Goal: Task Accomplishment & Management: Complete application form

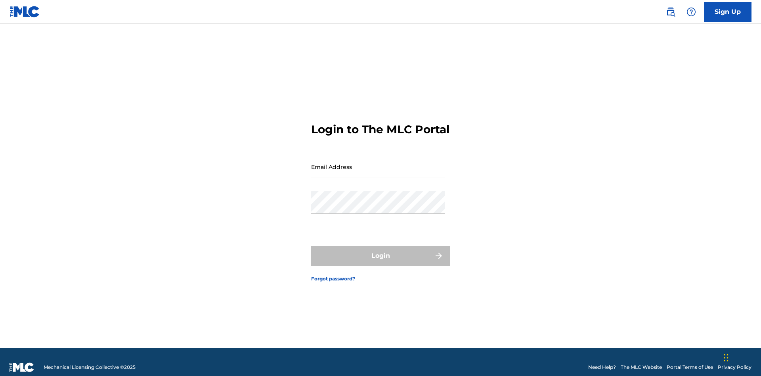
scroll to position [10, 0]
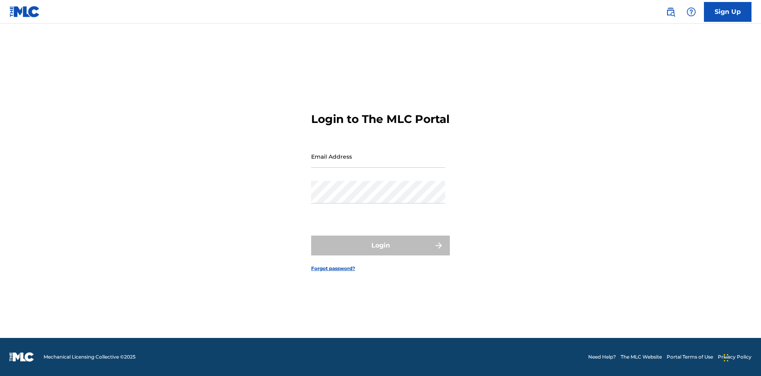
click at [378, 163] on input "Email Address" at bounding box center [378, 156] width 134 height 23
type input "[EMAIL_ADDRESS][DOMAIN_NAME]"
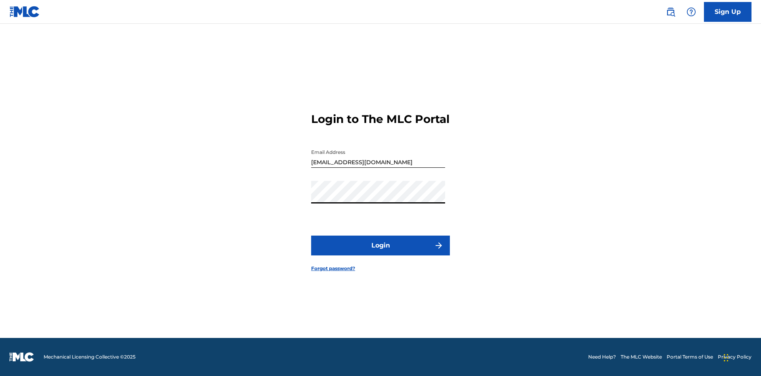
click at [381, 252] on button "Login" at bounding box center [380, 246] width 139 height 20
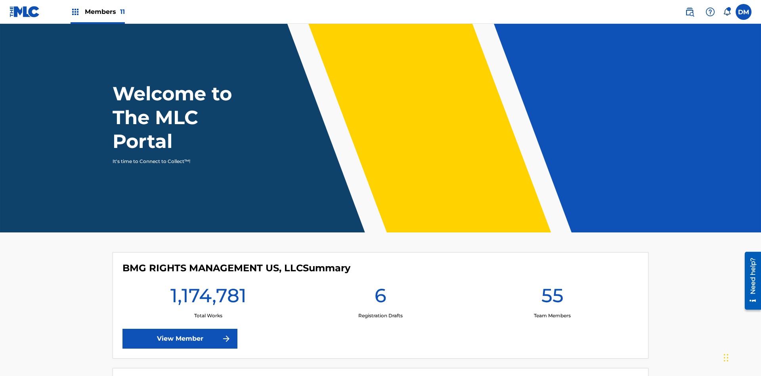
click at [98, 11] on span "Members 11" at bounding box center [105, 11] width 40 height 9
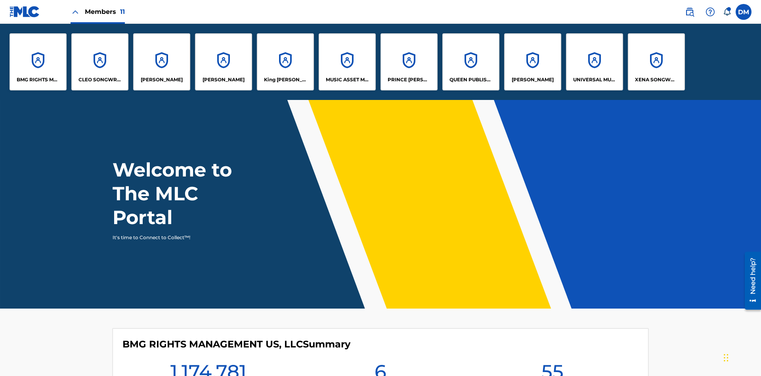
click at [594, 80] on p "UNIVERSAL MUSIC PUB GROUP" at bounding box center [594, 79] width 43 height 7
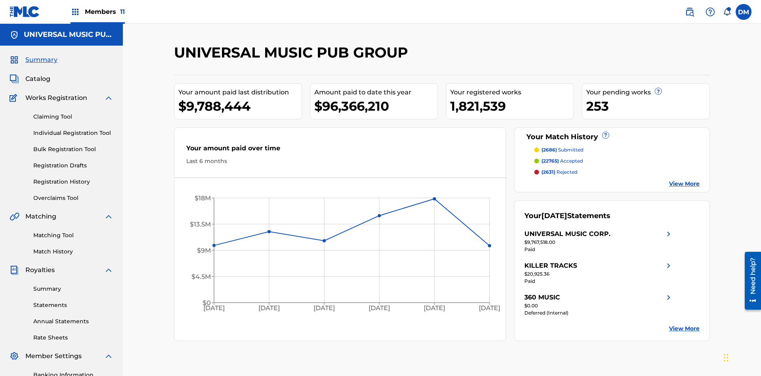
scroll to position [81, 0]
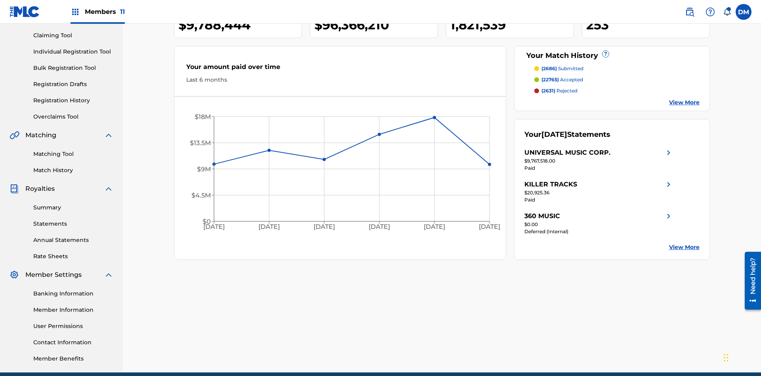
click at [73, 52] on link "Individual Registration Tool" at bounding box center [73, 52] width 80 height 8
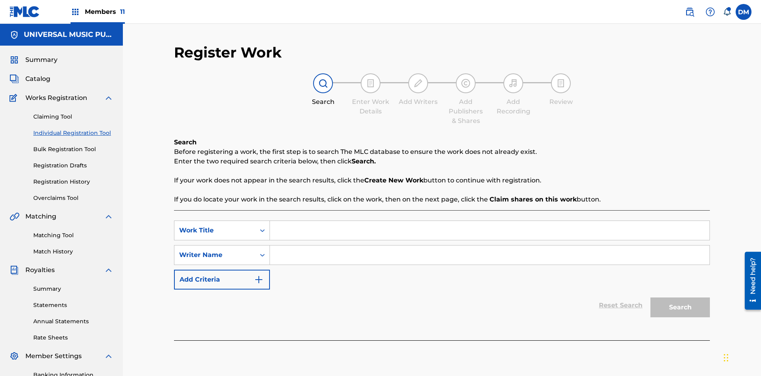
click at [490, 221] on input "Search Form" at bounding box center [490, 230] width 440 height 19
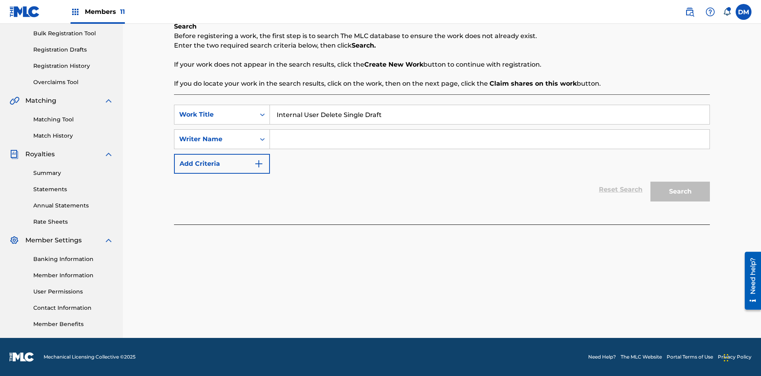
type input "Internal User Delete Single Draft"
click at [490, 139] on input "Search Form" at bounding box center [490, 139] width 440 height 19
type input "Test"
click at [680, 192] on button "Search" at bounding box center [680, 192] width 59 height 20
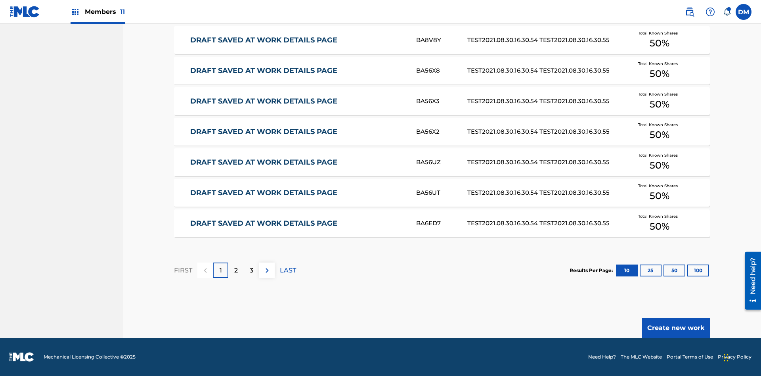
click at [676, 328] on button "Create new work" at bounding box center [676, 328] width 68 height 20
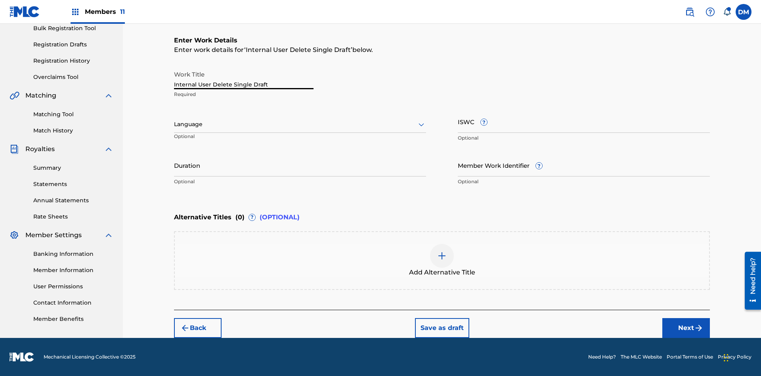
click at [442, 328] on button "Save as draft" at bounding box center [442, 328] width 54 height 20
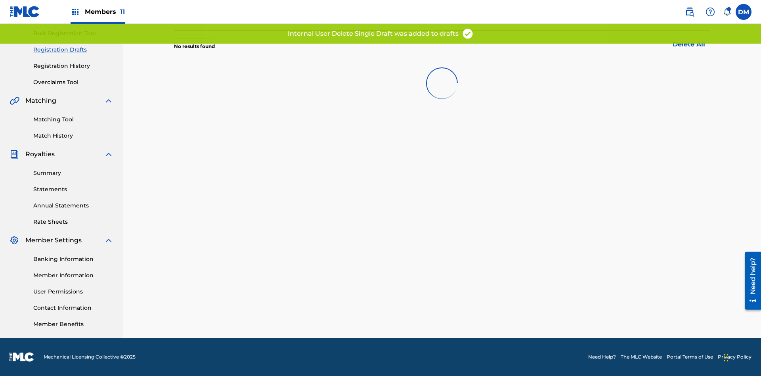
click at [744, 11] on label at bounding box center [744, 12] width 16 height 16
click at [744, 12] on input "[PERSON_NAME] [PERSON_NAME] [PERSON_NAME][EMAIL_ADDRESS][DOMAIN_NAME] Notificat…" at bounding box center [744, 12] width 0 height 0
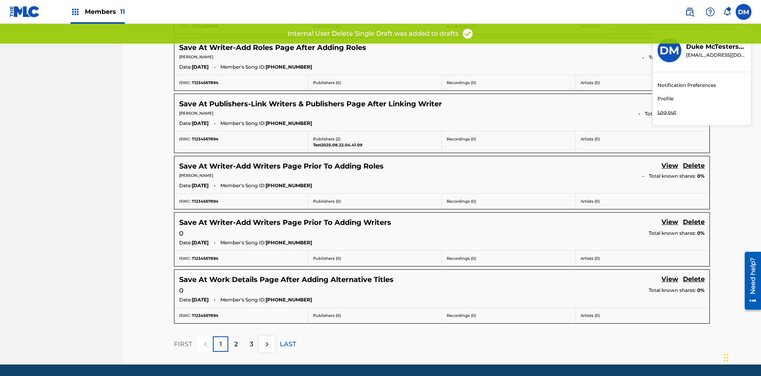
click at [667, 112] on p "Log out" at bounding box center [667, 112] width 19 height 7
click at [744, 12] on input "DM Duke McTesterson duke.mctesterson@gmail.com Notification Preferences Profile…" at bounding box center [744, 12] width 0 height 0
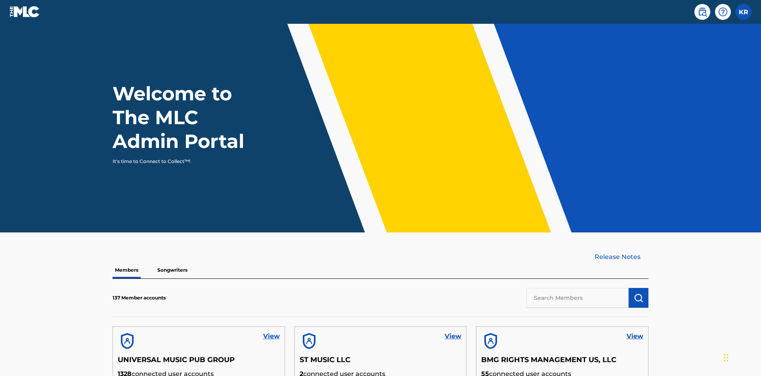
click at [578, 288] on input "text" at bounding box center [578, 298] width 102 height 20
click at [639, 293] on img "submit" at bounding box center [639, 298] width 10 height 10
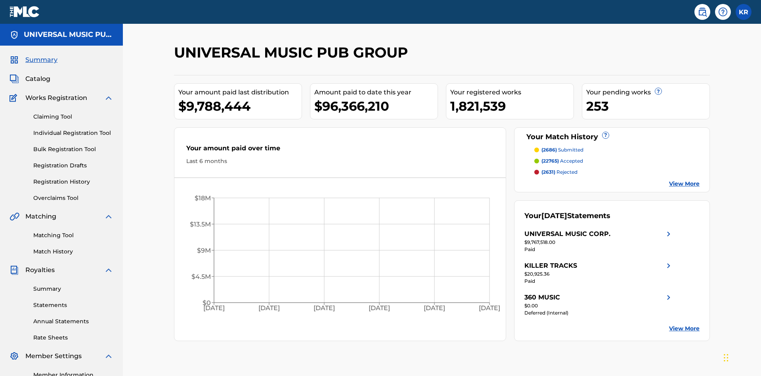
click at [73, 161] on link "Registration Drafts" at bounding box center [73, 165] width 80 height 8
